Goal: Find specific fact: Find specific fact

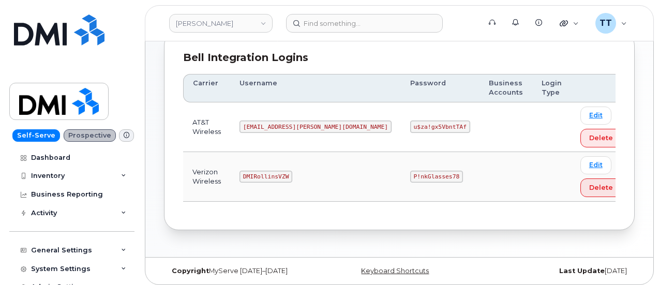
scroll to position [146, 0]
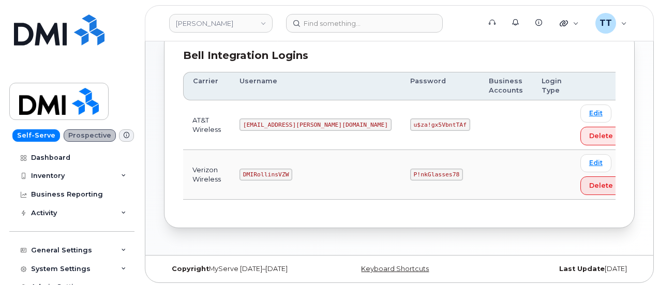
click at [266, 116] on td "MS-Rollins@dminc.com" at bounding box center [315, 125] width 171 height 50
click at [271, 123] on code "MS-Rollins@dminc.com" at bounding box center [316, 124] width 152 height 12
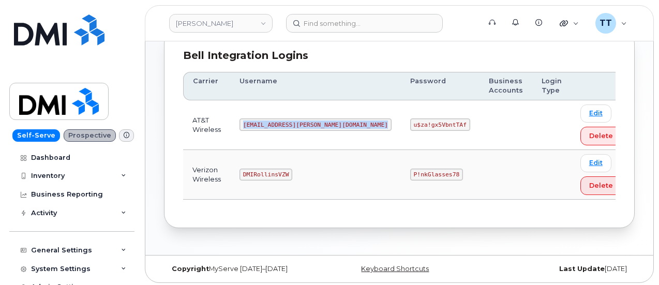
copy code "MS-Rollins@dminc.com"
click at [410, 124] on code "u$za!gx5VbntTAf" at bounding box center [440, 124] width 60 height 12
copy code "u$za!gx5VbntTAf"
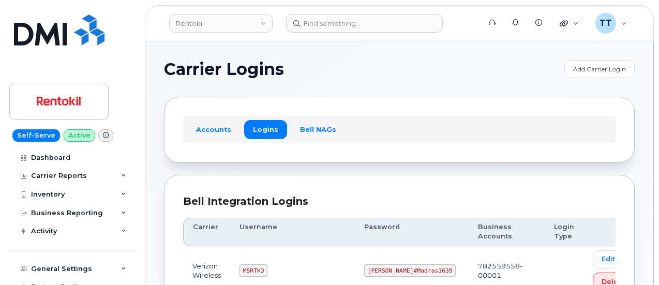
scroll to position [828, 0]
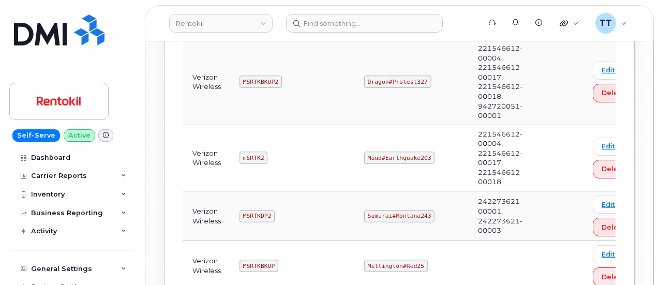
click at [315, 153] on td "mSRTK2" at bounding box center [292, 158] width 125 height 66
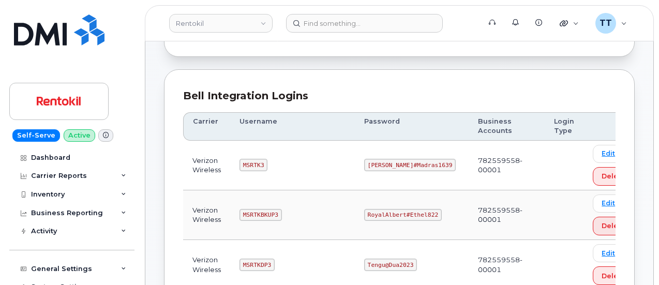
scroll to position [103, 0]
